Goal: Information Seeking & Learning: Learn about a topic

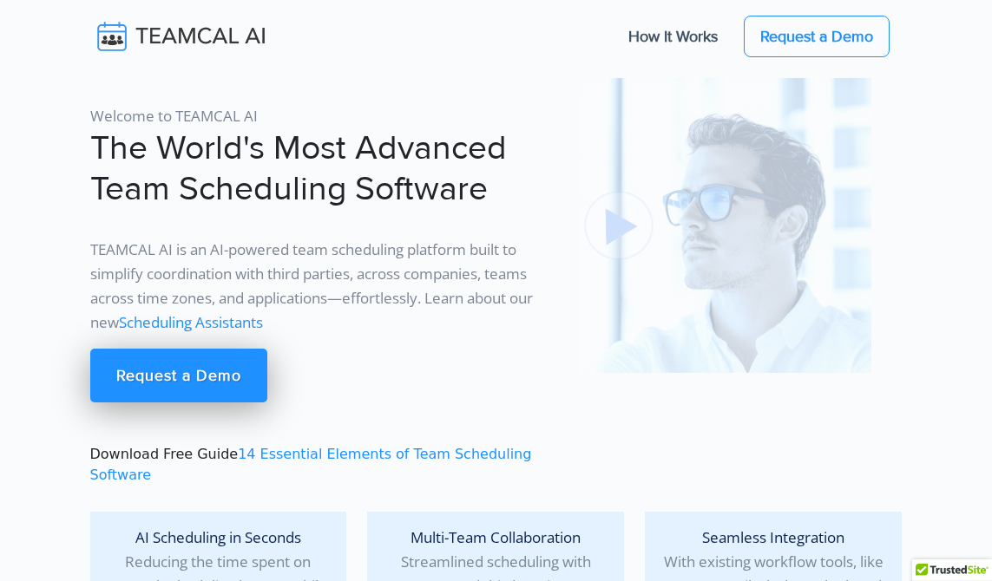
click at [629, 227] on img at bounding box center [723, 225] width 295 height 295
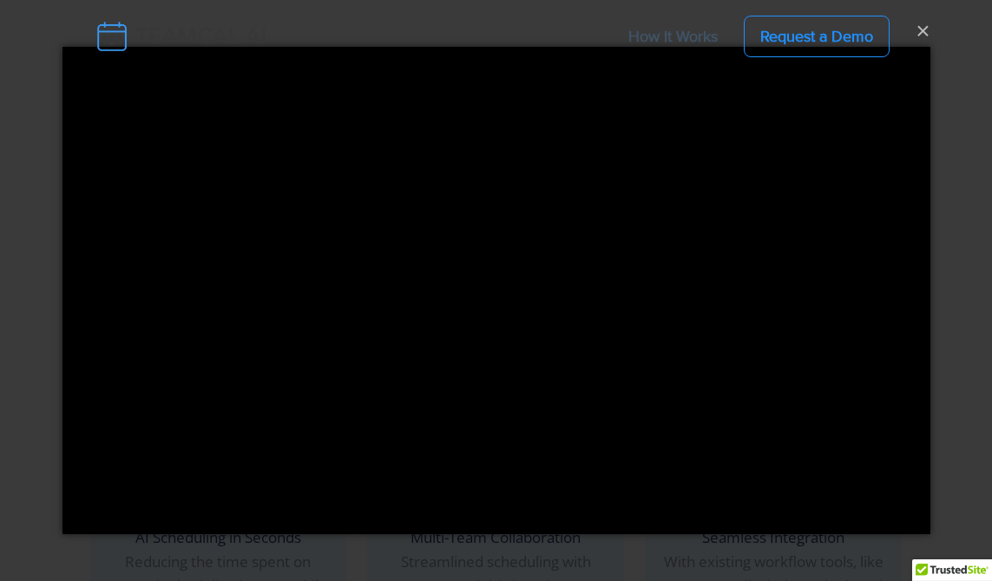
click at [920, 29] on nav "How It Works Request a Demo" at bounding box center [496, 36] width 992 height 73
click at [920, 27] on nav "How It Works Request a Demo" at bounding box center [496, 36] width 992 height 73
click at [924, 34] on nav "How It Works Request a Demo" at bounding box center [496, 36] width 992 height 73
click at [918, 29] on nav "How It Works Request a Demo" at bounding box center [496, 36] width 992 height 73
click at [921, 31] on nav "How It Works Request a Demo" at bounding box center [496, 36] width 992 height 73
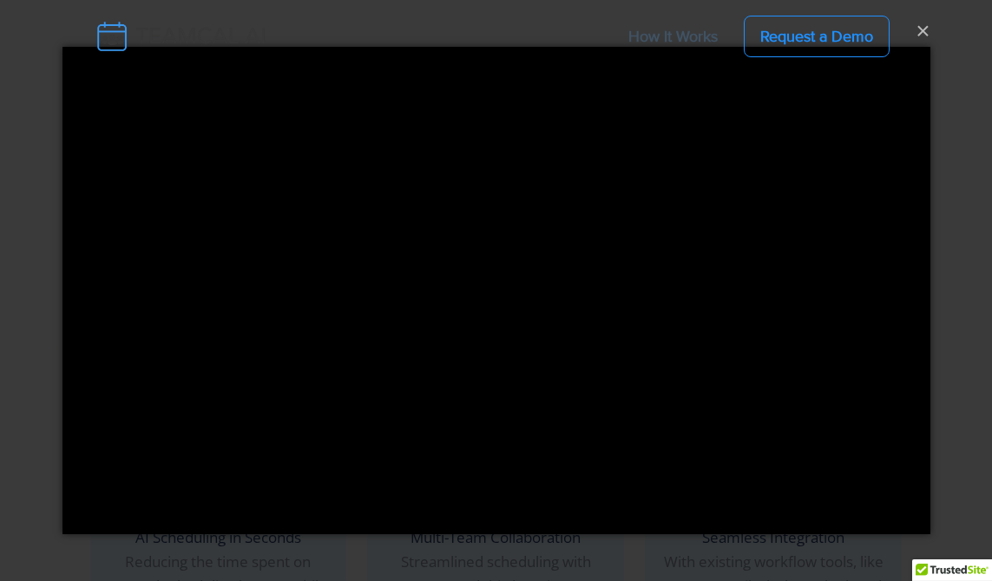
click at [921, 26] on nav "How It Works Request a Demo" at bounding box center [496, 36] width 992 height 73
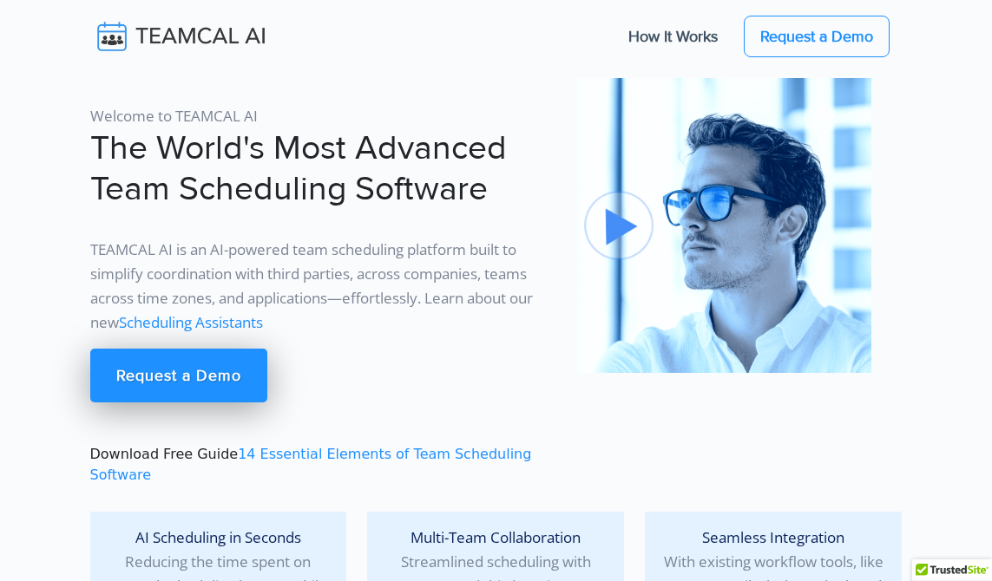
scroll to position [13, 0]
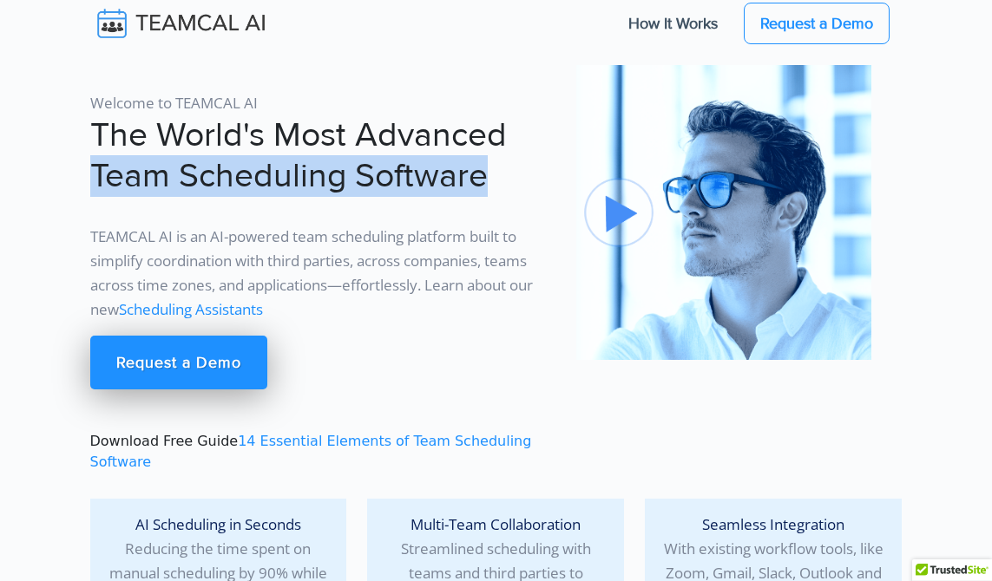
drag, startPoint x: 482, startPoint y: 175, endPoint x: 69, endPoint y: 169, distance: 413.8
click at [69, 169] on section "Welcome to TEAMCAL AI The World's Most Advanced Team Scheduling Software TEAMCA…" at bounding box center [496, 355] width 992 height 737
copy h1 "Team Scheduling Software"
